Goal: Task Accomplishment & Management: Manage account settings

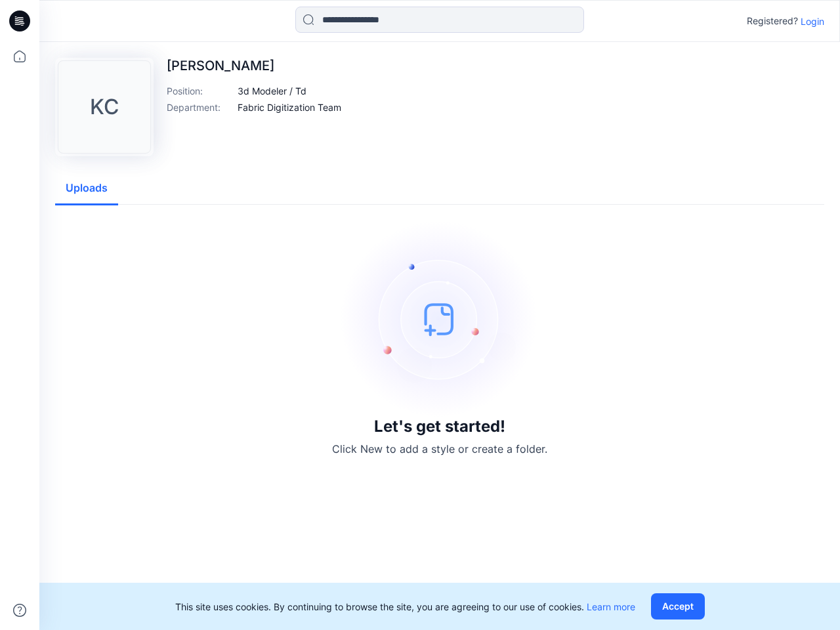
click at [420, 315] on img at bounding box center [439, 319] width 197 height 197
click at [20, 21] on icon at bounding box center [21, 21] width 5 height 1
click at [20, 56] on icon at bounding box center [19, 56] width 29 height 29
click at [20, 611] on icon at bounding box center [19, 610] width 13 height 13
click at [440, 20] on input at bounding box center [439, 20] width 289 height 26
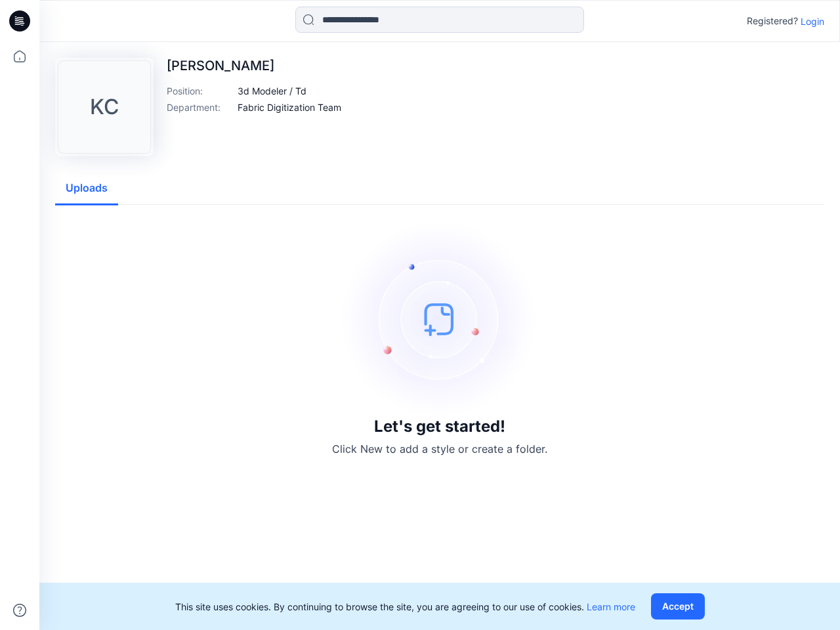
click at [813, 21] on p "Login" at bounding box center [813, 21] width 24 height 14
click at [272, 91] on div "KC [PERSON_NAME] Position : 3d Modeler / Td Department : Fabric Digitization Te…" at bounding box center [439, 336] width 801 height 588
click at [290, 107] on div "KC [PERSON_NAME] Position : 3d Modeler / Td Department : Fabric Digitization Te…" at bounding box center [439, 336] width 801 height 588
click at [87, 188] on div "KC [PERSON_NAME] Position : 3d Modeler / Td Department : Fabric Digitization Te…" at bounding box center [439, 336] width 801 height 588
click at [681, 607] on button "Accept" at bounding box center [678, 606] width 54 height 26
